Goal: Information Seeking & Learning: Learn about a topic

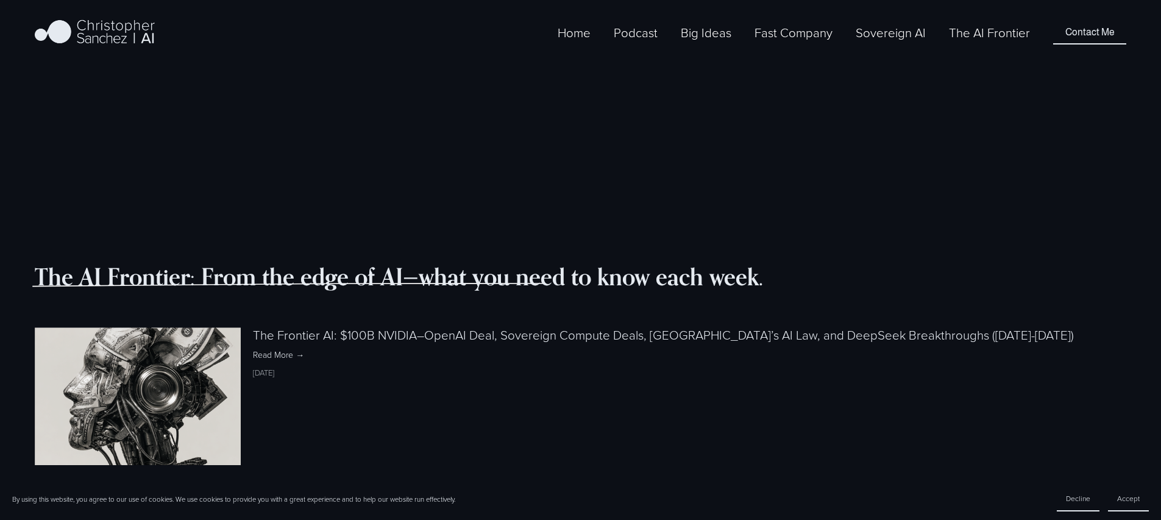
scroll to position [1252, 0]
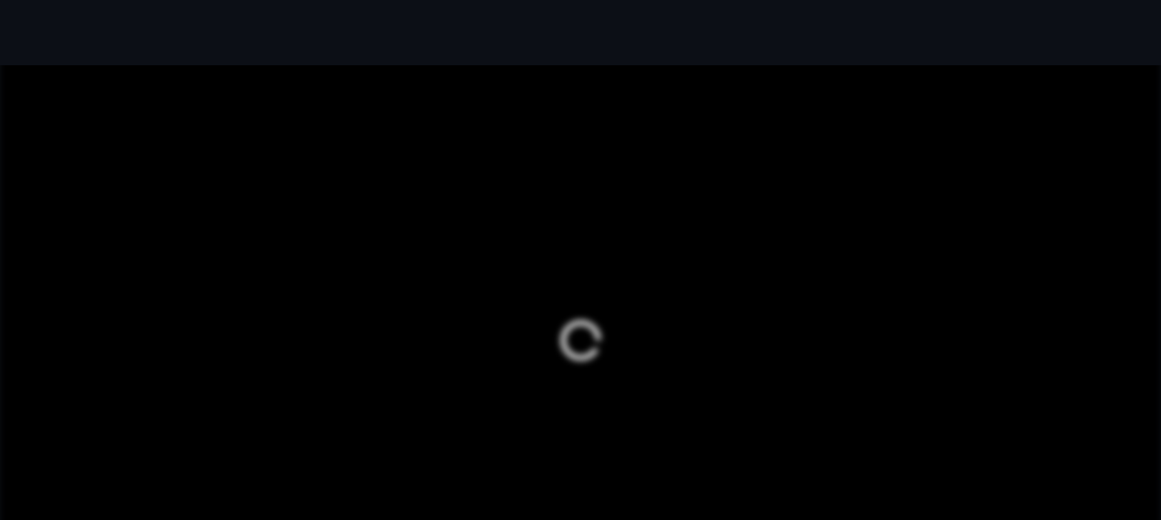
scroll to position [1252, 0]
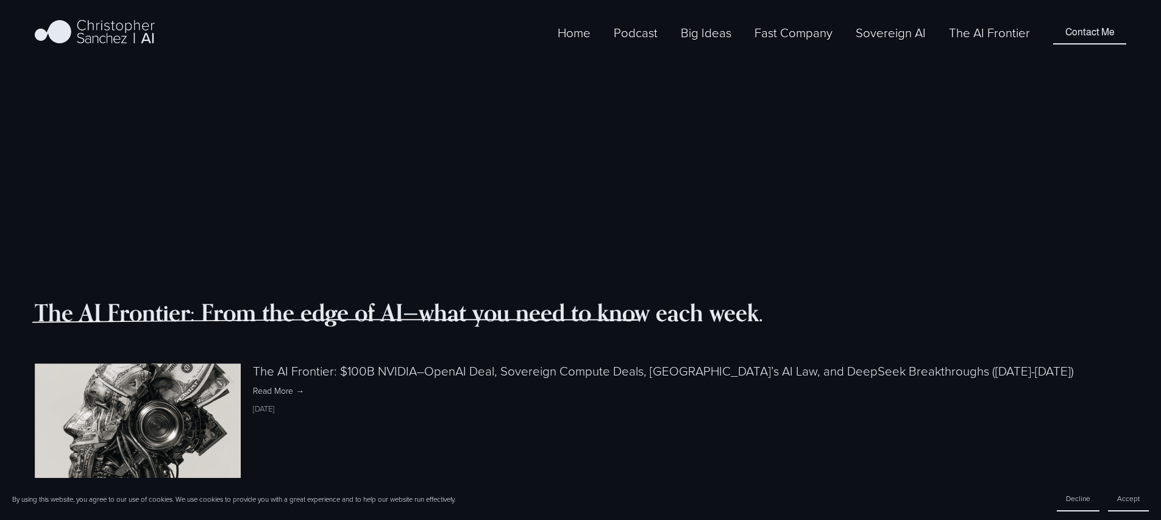
click at [404, 362] on link "The AI Frontier: $100B NVIDIA–OpenAI Deal, Sovereign Compute Deals, [GEOGRAPHIC…" at bounding box center [663, 370] width 821 height 17
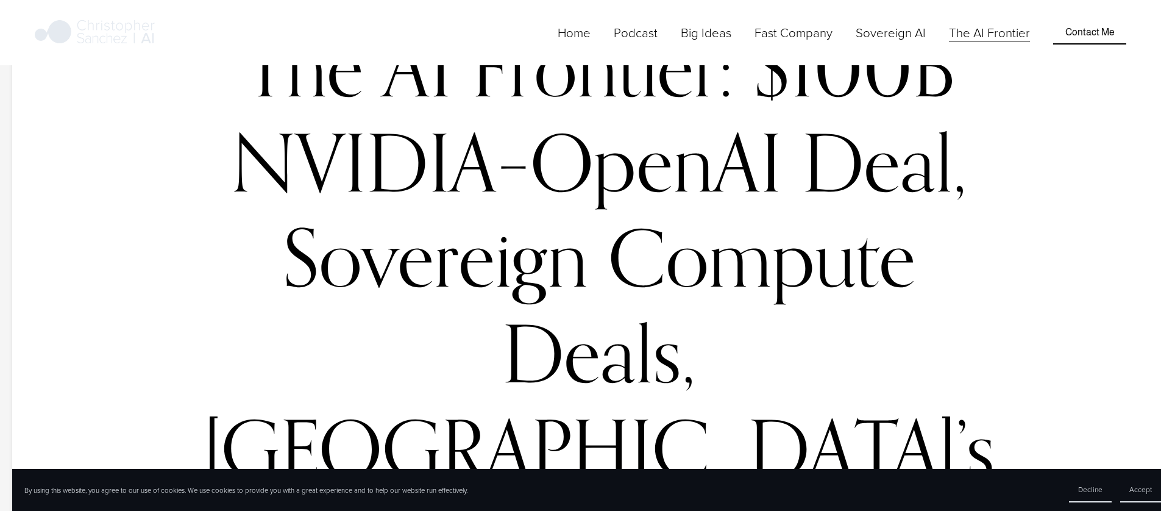
scroll to position [160, 0]
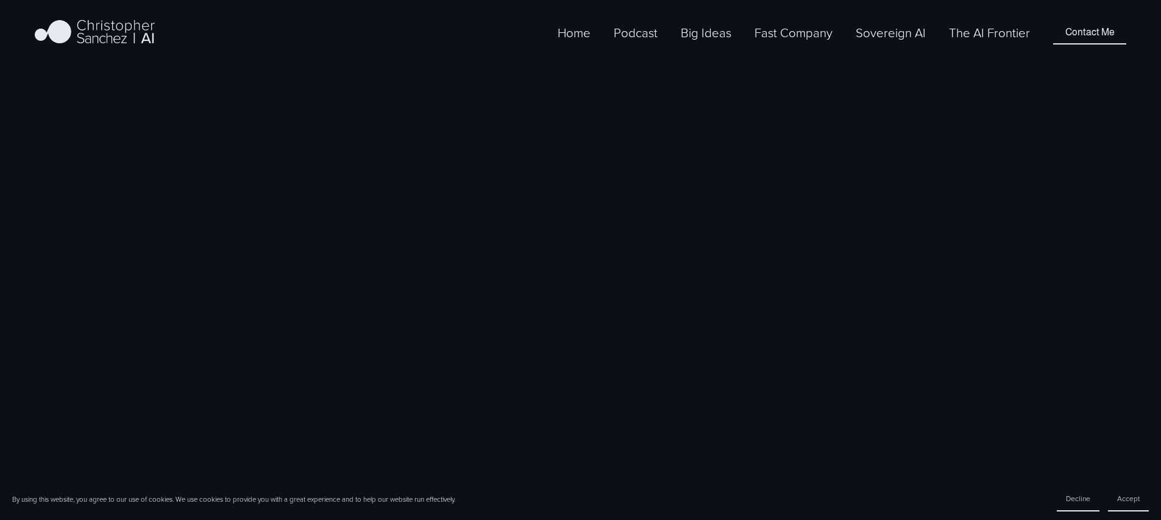
scroll to position [1252, 0]
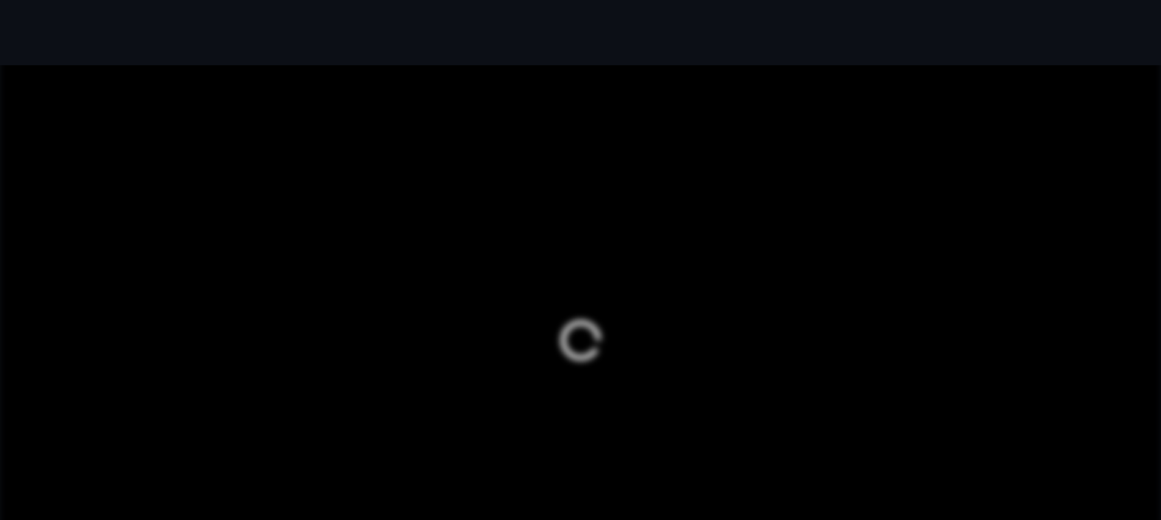
scroll to position [1252, 0]
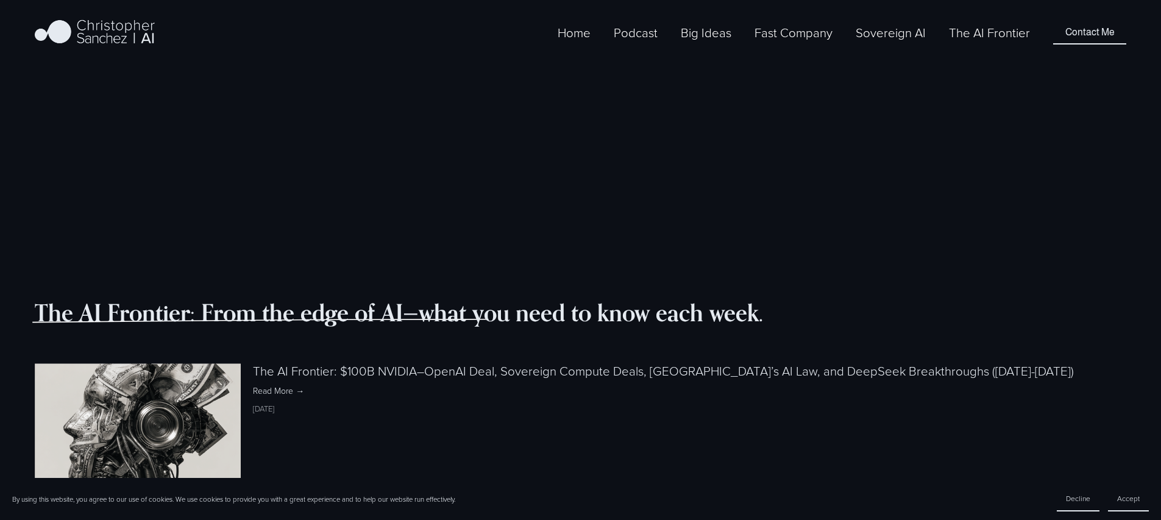
click at [275, 362] on link "The AI Frontier: $100B NVIDIA–OpenAI Deal, Sovereign Compute Deals, [GEOGRAPHIC…" at bounding box center [663, 370] width 821 height 17
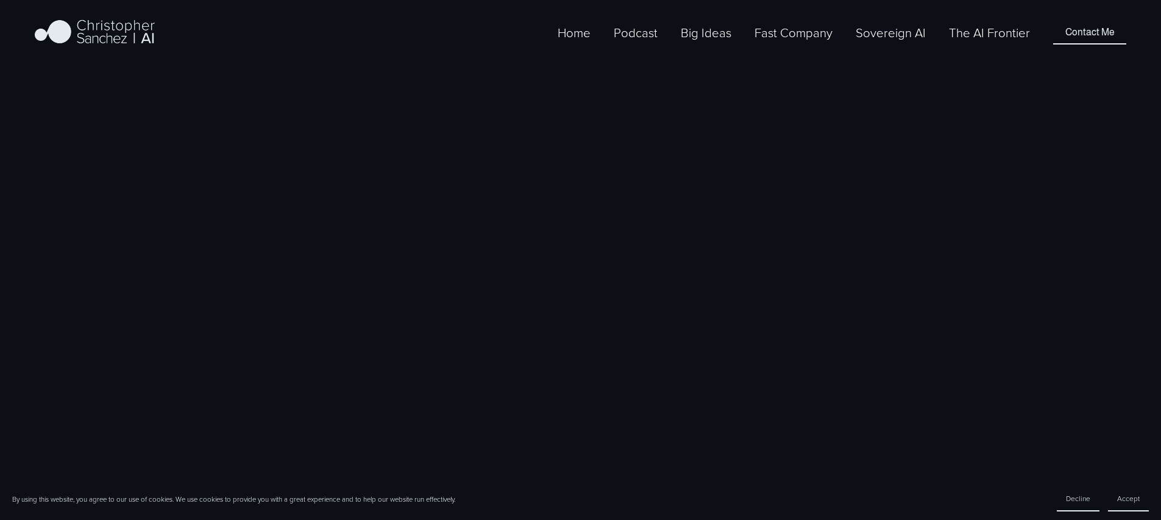
scroll to position [1252, 0]
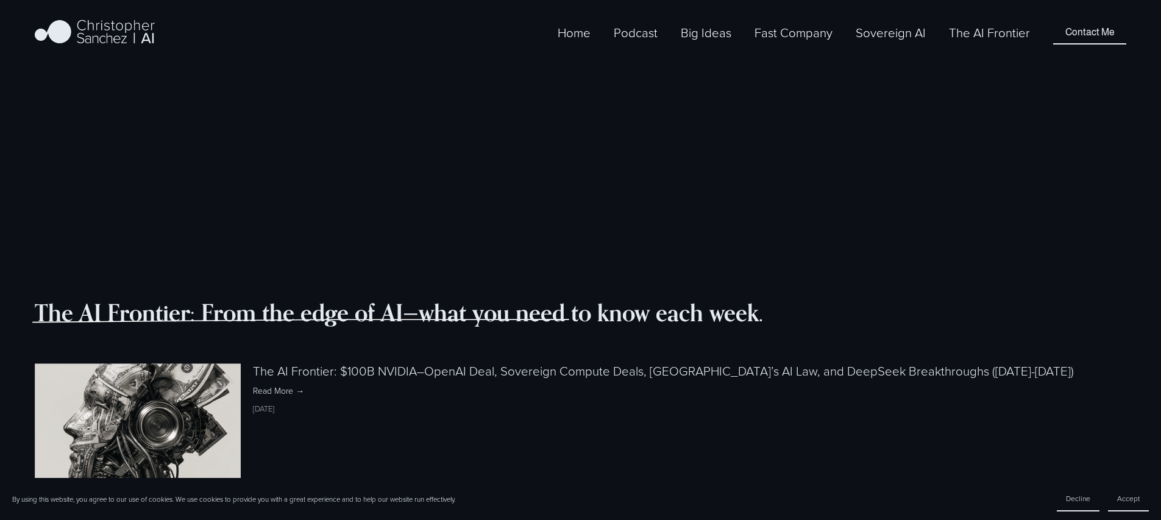
click at [286, 362] on link "The AI Frontier: $100B NVIDIA–OpenAI Deal, Sovereign Compute Deals, [GEOGRAPHIC…" at bounding box center [663, 370] width 821 height 17
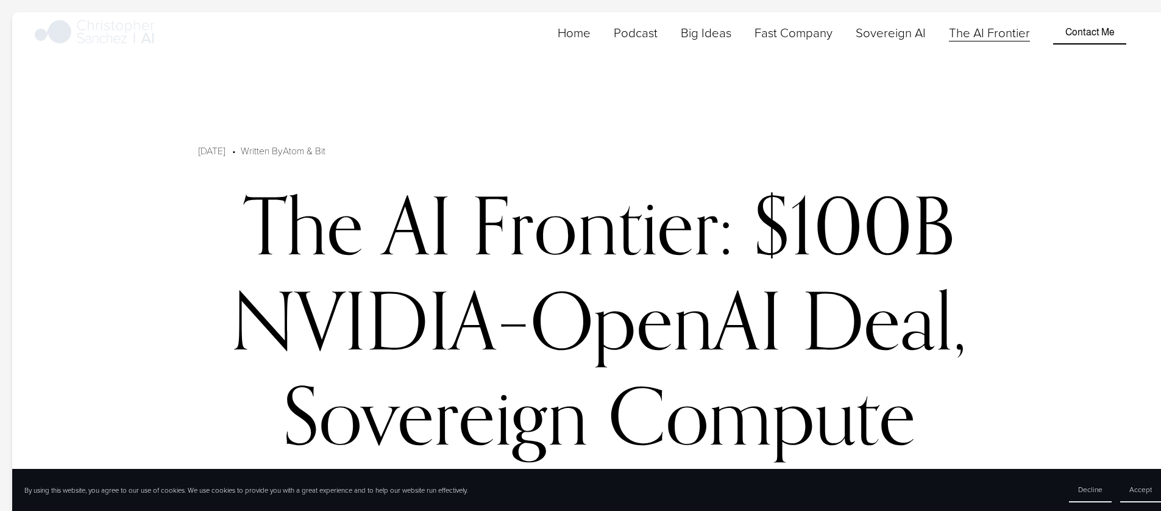
click at [590, 43] on link "Home" at bounding box center [574, 33] width 33 height 20
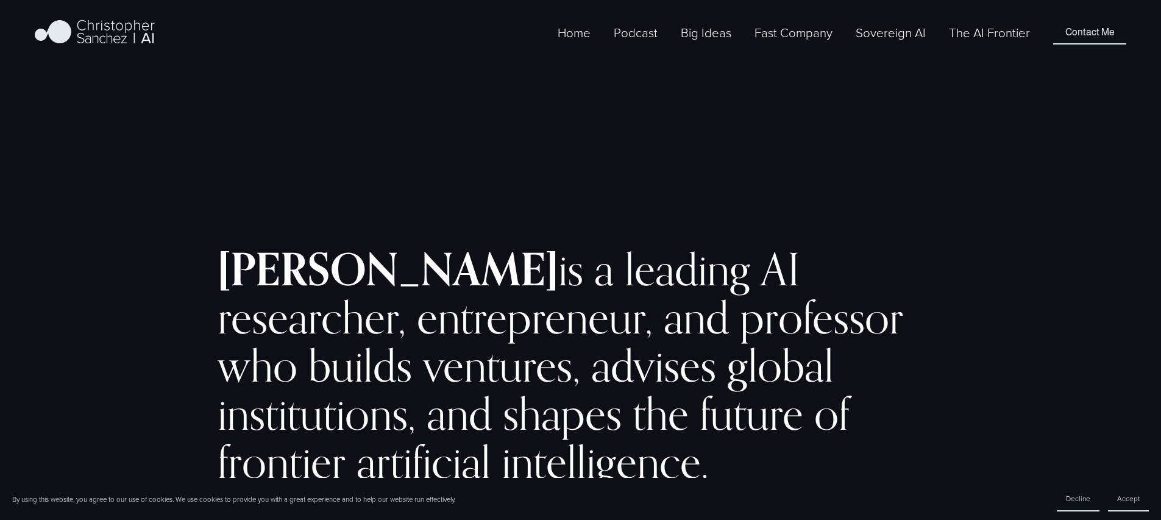
click at [974, 43] on link "The AI Frontier" at bounding box center [989, 33] width 81 height 20
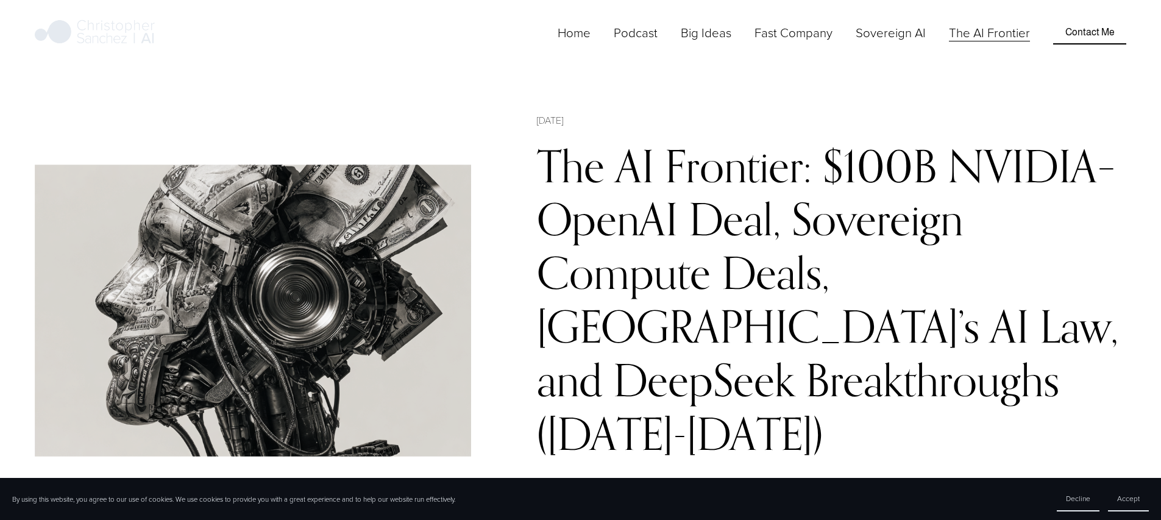
click at [730, 182] on link "The AI Frontier: $100B NVIDIA–OpenAI Deal, Sovereign Compute Deals, Italy’s AI …" at bounding box center [827, 299] width 581 height 321
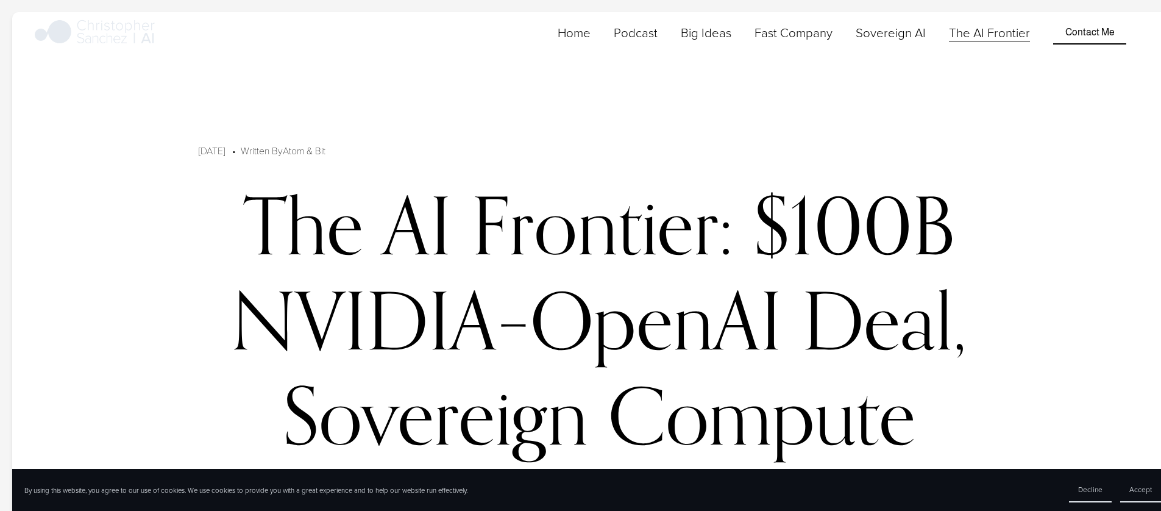
click at [963, 43] on link "The AI Frontier" at bounding box center [989, 33] width 81 height 20
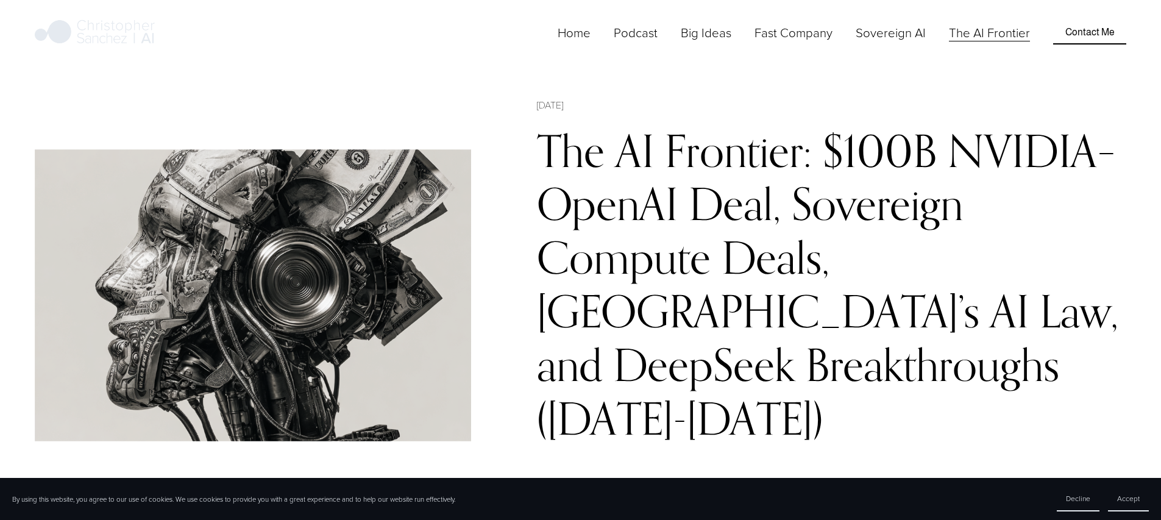
scroll to position [391, 0]
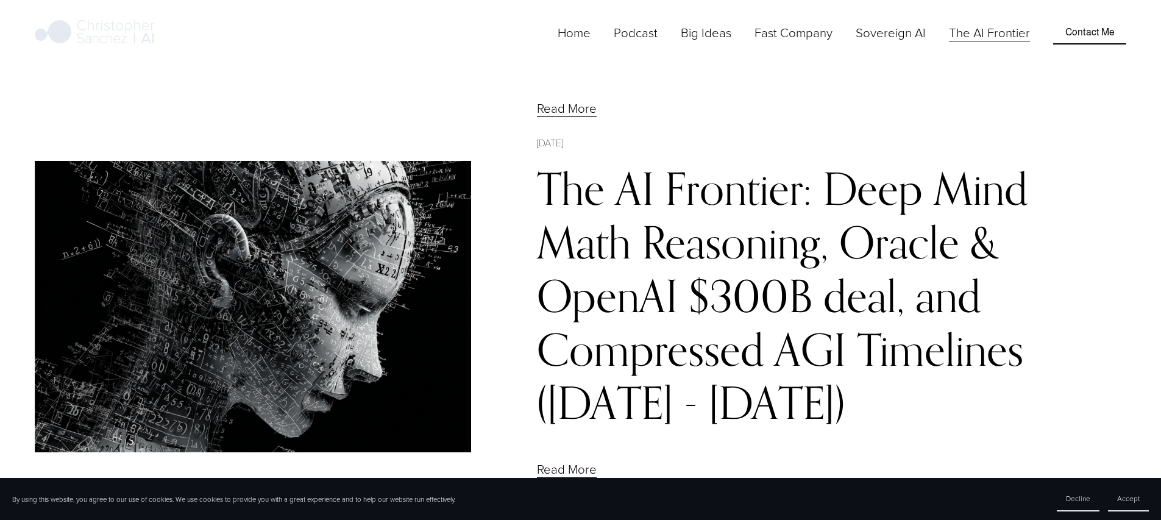
click at [648, 196] on link "The AI Frontier: Deep Mind Math Reasoning, Oracle & OpenAI $300B deal, and Comp…" at bounding box center [782, 294] width 491 height 267
click at [655, 169] on link "The AI Frontier: Deep Mind Math Reasoning, Oracle & OpenAI $300B deal, and Comp…" at bounding box center [782, 294] width 491 height 267
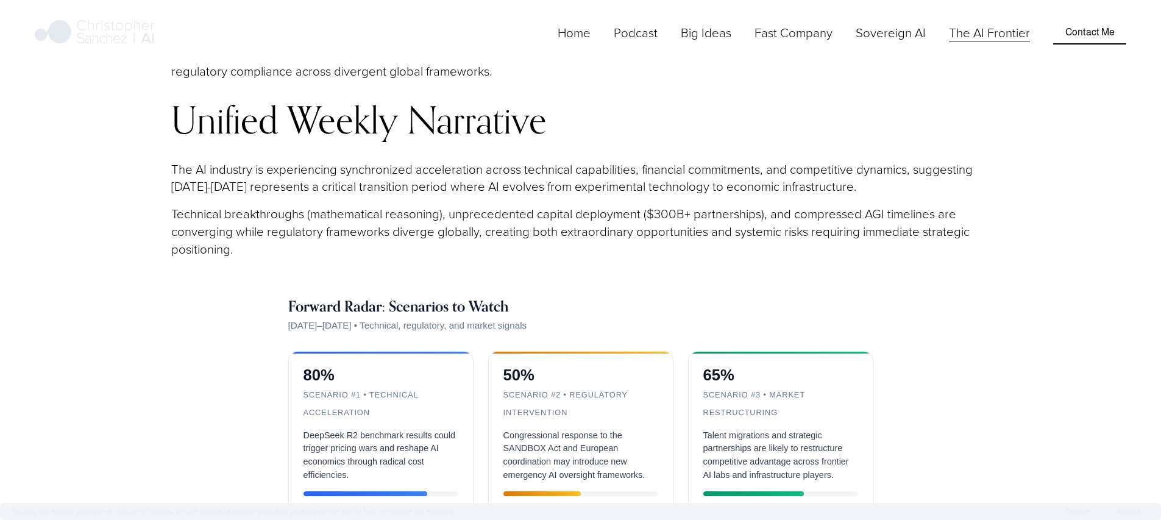
scroll to position [5265, 0]
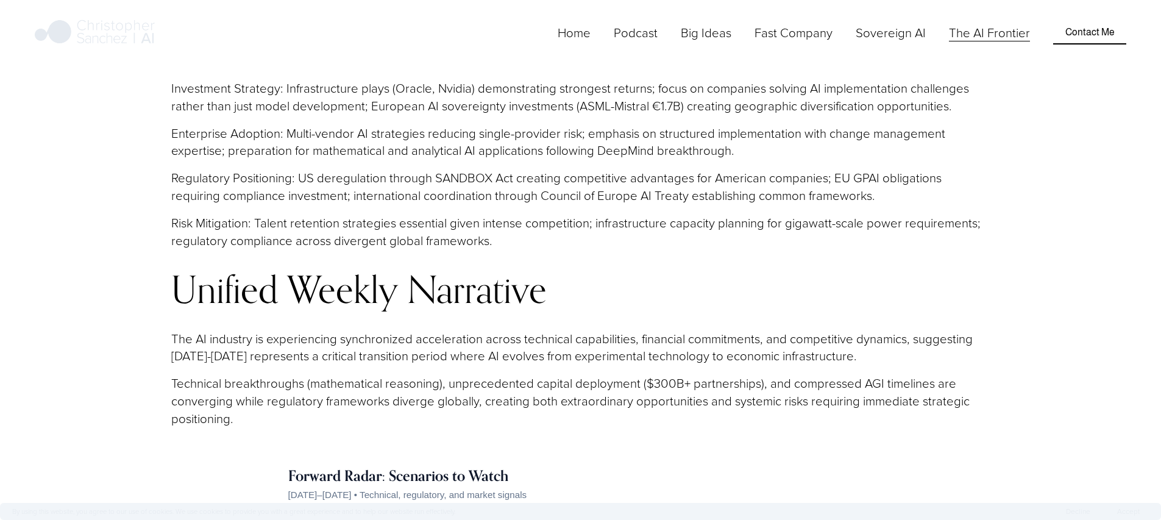
drag, startPoint x: 487, startPoint y: 334, endPoint x: 168, endPoint y: 231, distance: 335.5
copy div "Disclaimer, Methodology & Fact-Checking Protocol – The Frontier AI Not Investme…"
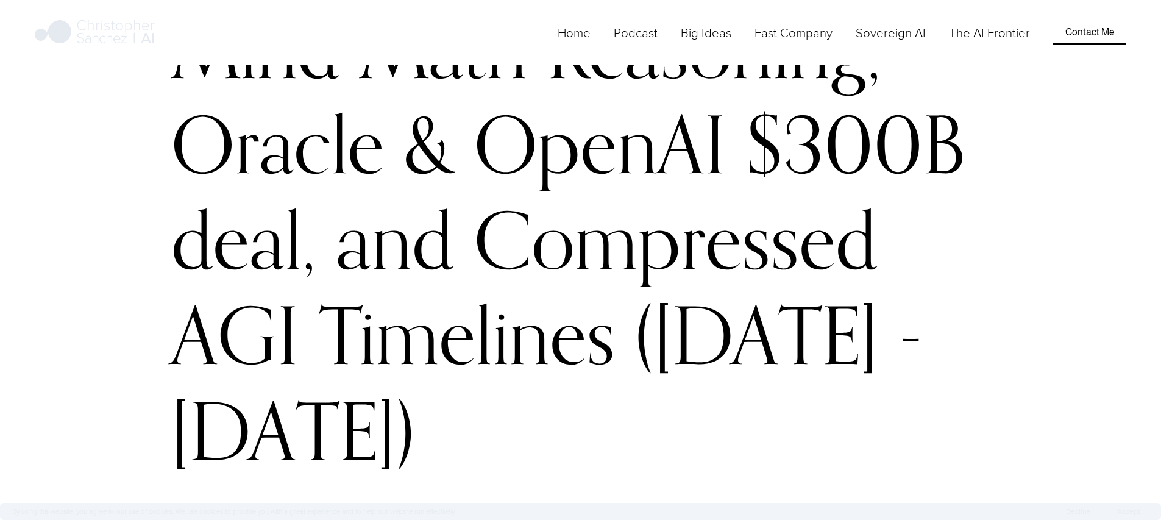
scroll to position [0, 0]
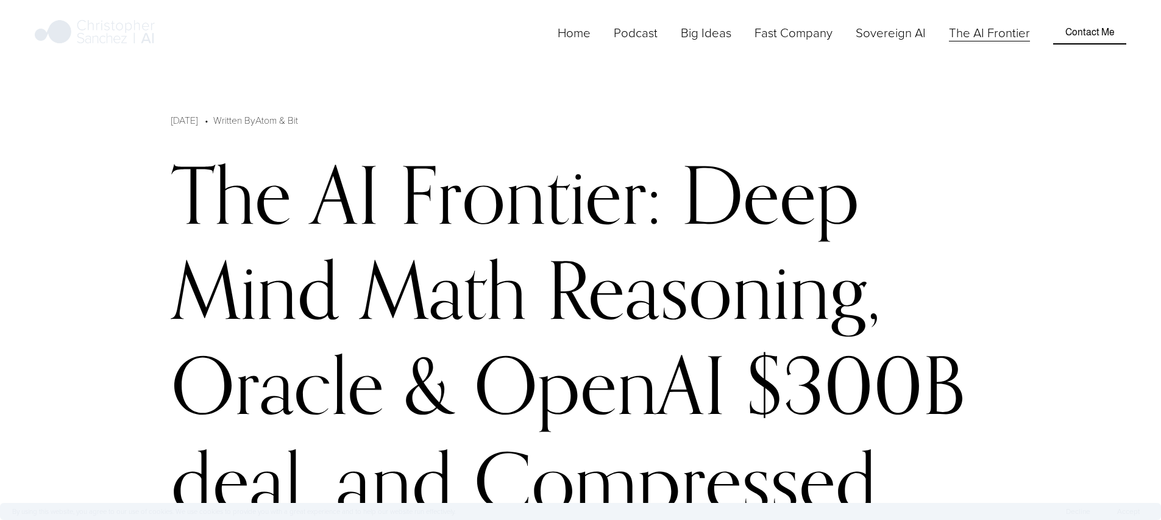
click at [968, 43] on link "The AI Frontier" at bounding box center [989, 33] width 81 height 20
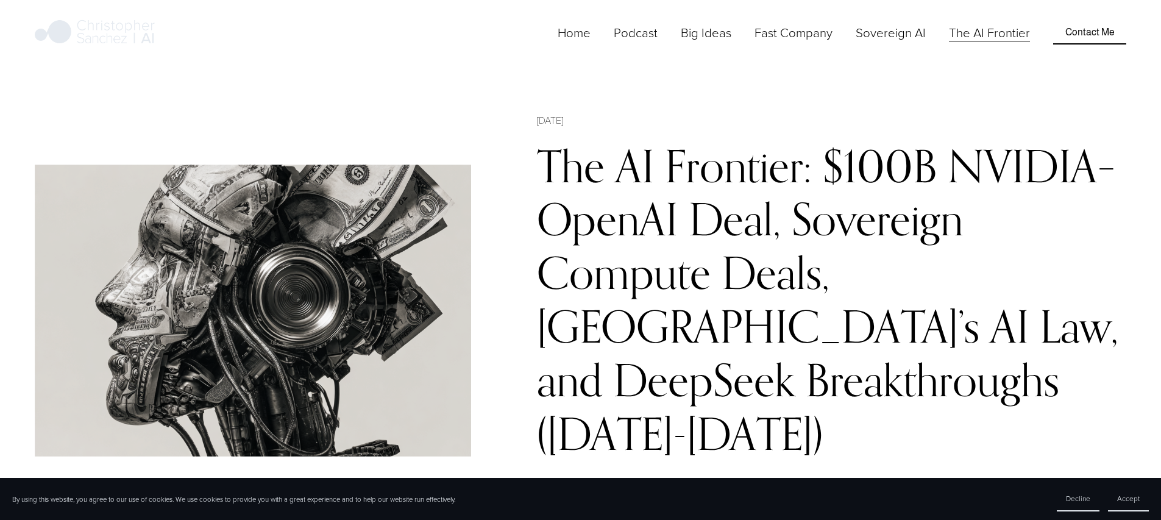
click at [664, 202] on link "The AI Frontier: $100B NVIDIA–OpenAI Deal, Sovereign Compute Deals, [GEOGRAPHIC…" at bounding box center [827, 299] width 581 height 321
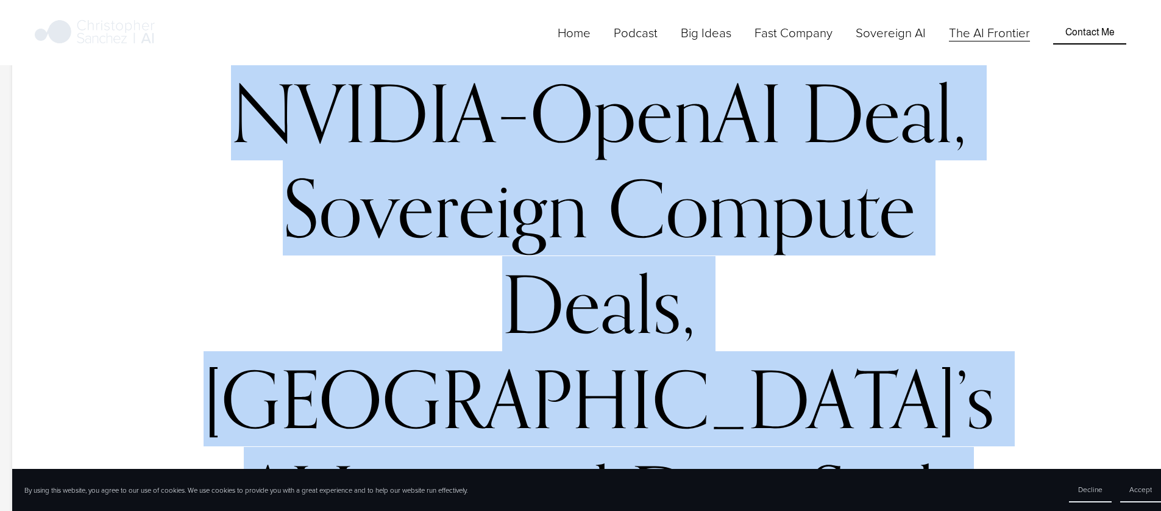
scroll to position [225, 0]
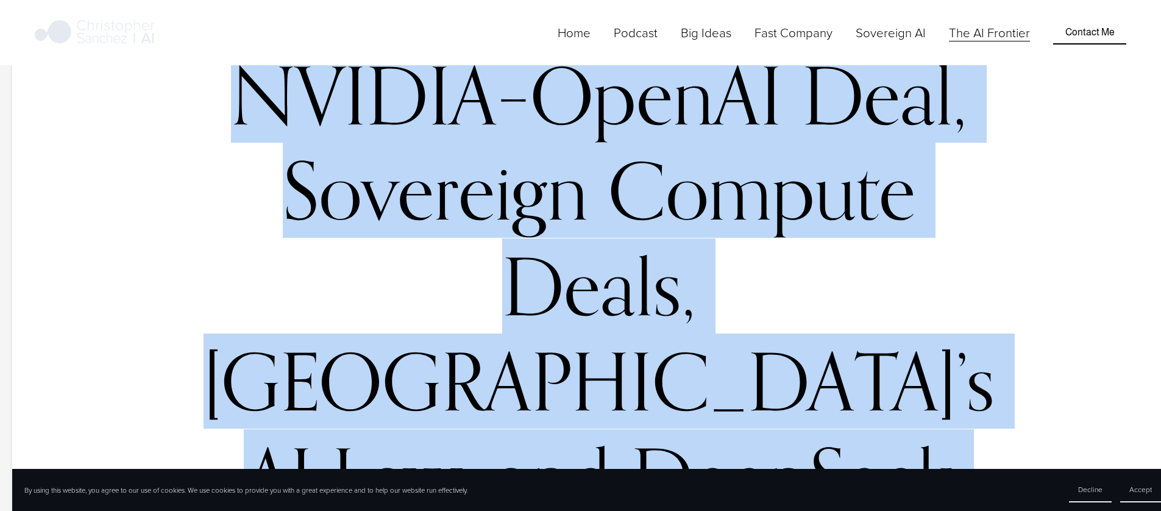
drag, startPoint x: 236, startPoint y: 212, endPoint x: 782, endPoint y: 297, distance: 552.5
click at [782, 297] on h1 "The AI Frontier: $100B NVIDIA–OpenAI Deal, Sovereign Compute Deals, [GEOGRAPHIC…" at bounding box center [599, 333] width 800 height 762
click at [809, 273] on h1 "The AI Frontier: $100B NVIDIA–OpenAI Deal, Sovereign Compute Deals, [GEOGRAPHIC…" at bounding box center [599, 333] width 800 height 762
copy h1 "he AI Frontier: $100B NVIDIA–OpenAI Deal, Sovereign Compute Deals, Italy’s AI L…"
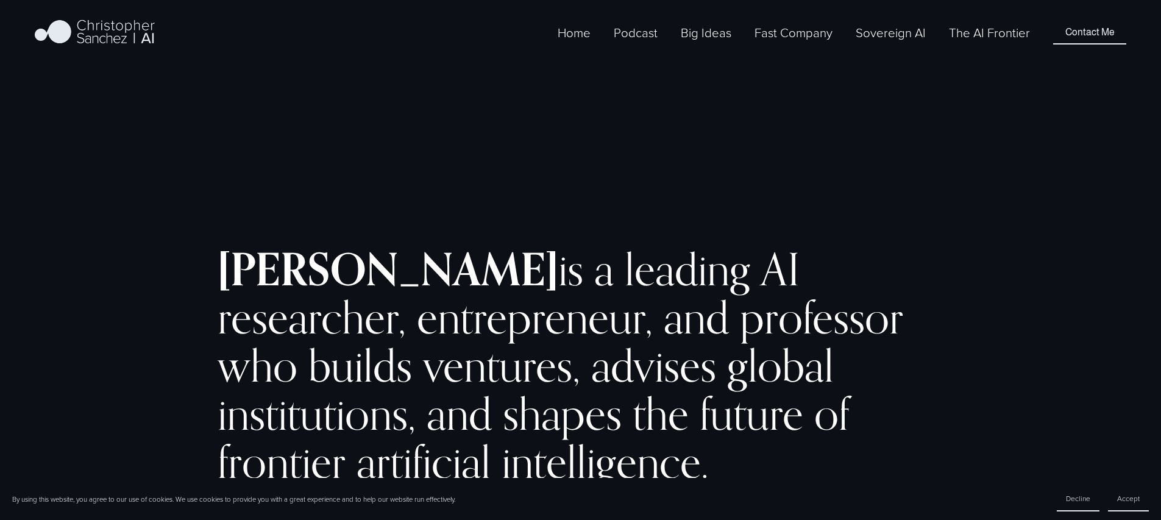
click at [999, 43] on link "The AI Frontier" at bounding box center [989, 33] width 81 height 20
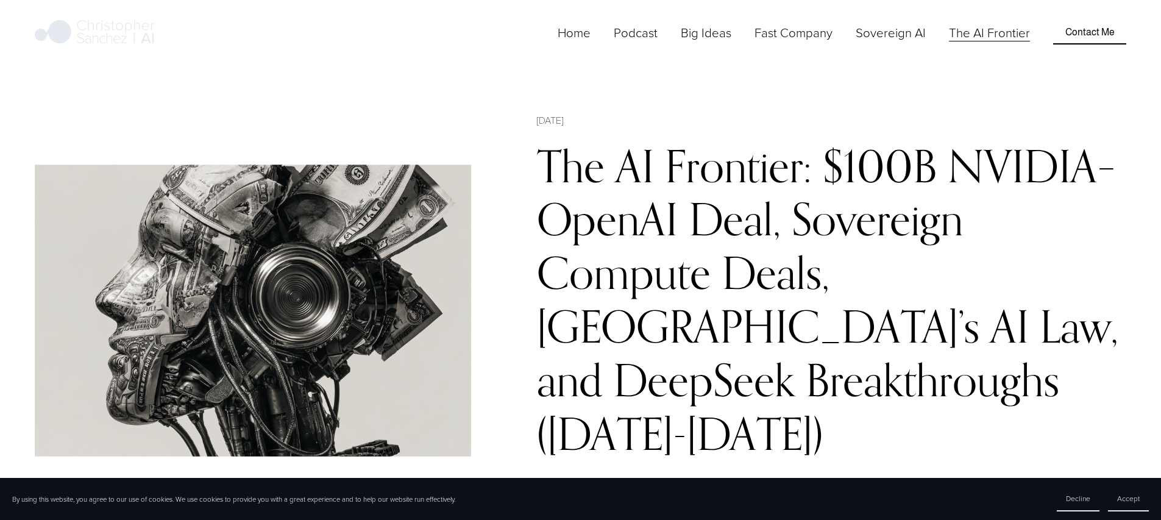
click at [783, 183] on link "The AI Frontier: $100B NVIDIA–OpenAI Deal, Sovereign Compute Deals, [GEOGRAPHIC…" at bounding box center [827, 299] width 581 height 321
